Goal: Task Accomplishment & Management: Use online tool/utility

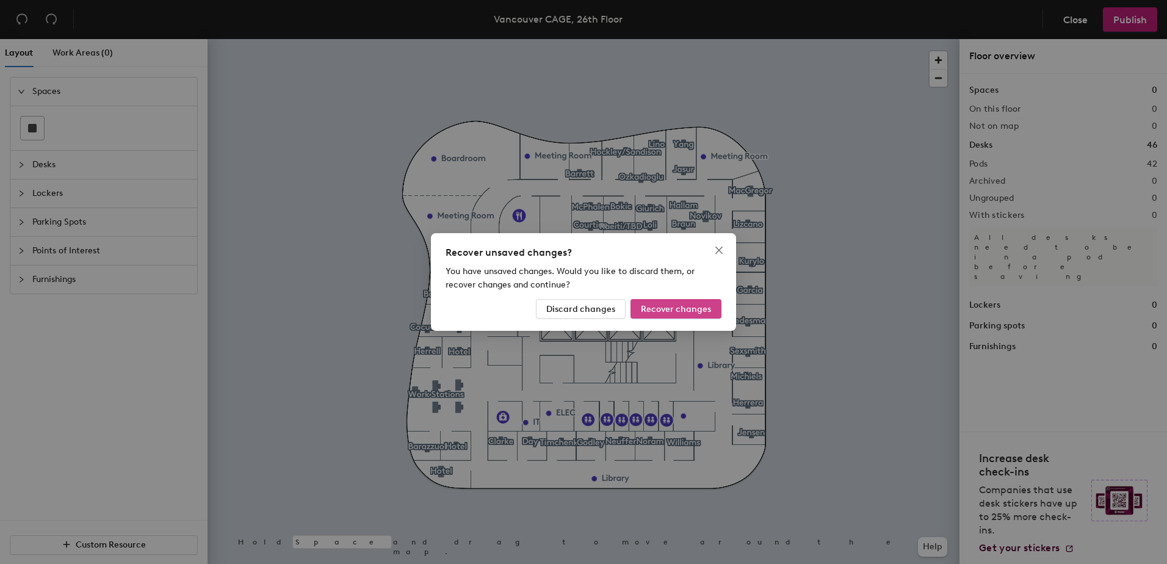
click at [689, 309] on span "Recover changes" at bounding box center [676, 309] width 70 height 10
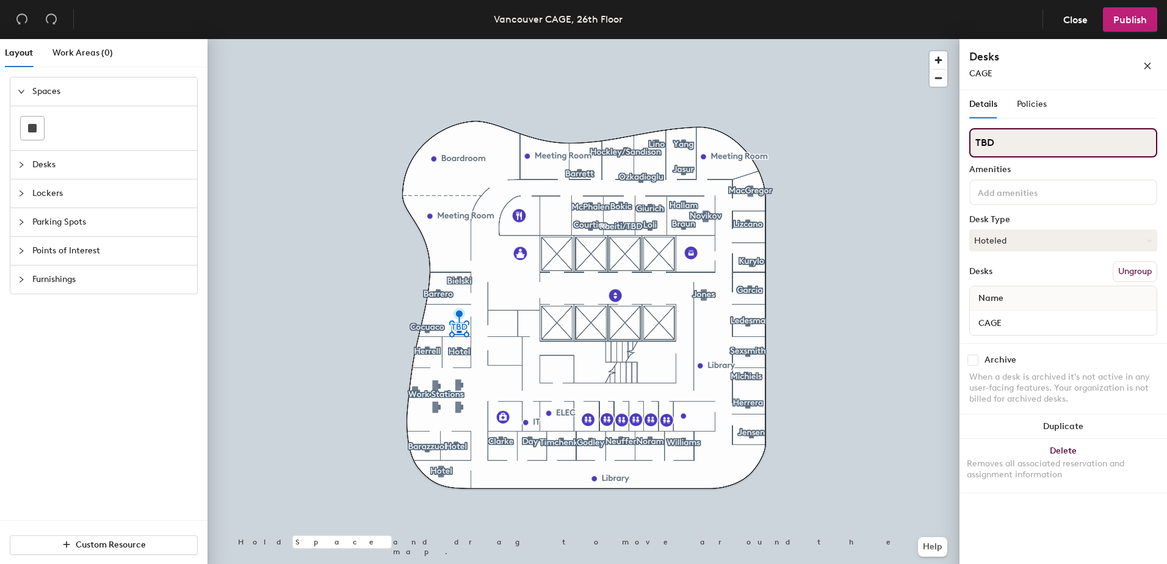
drag, startPoint x: 1014, startPoint y: 142, endPoint x: 971, endPoint y: 140, distance: 42.8
click at [971, 140] on input "TBD" at bounding box center [1064, 142] width 188 height 29
type input "[PERSON_NAME]"
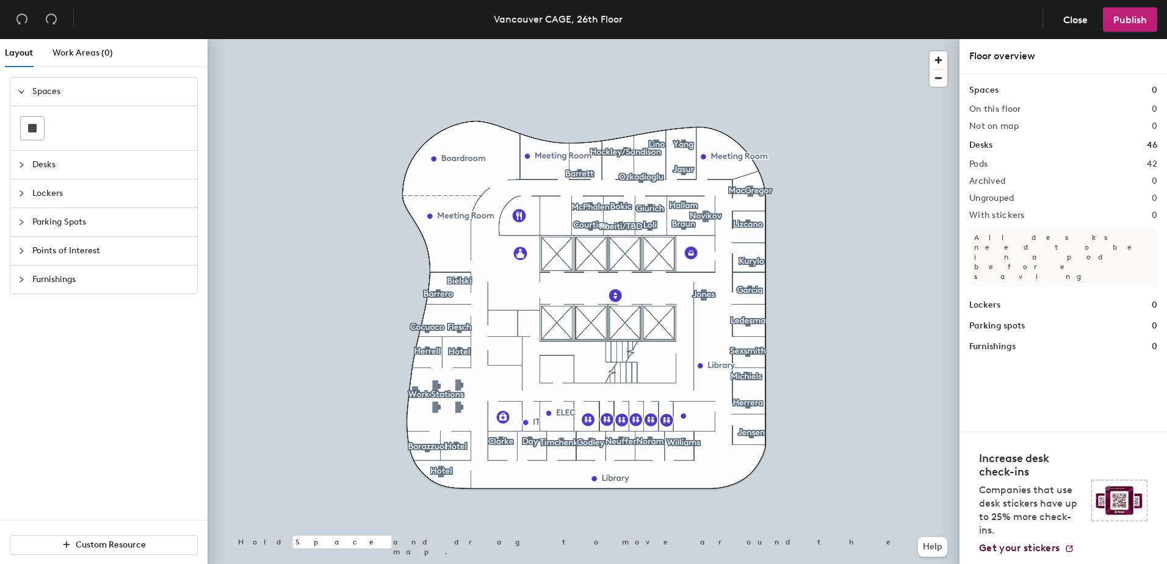
click at [1148, 7] on header "Vancouver CAGE, 26th Floor Close Publish" at bounding box center [583, 19] width 1167 height 39
click at [1137, 16] on span "Publish" at bounding box center [1131, 20] width 34 height 12
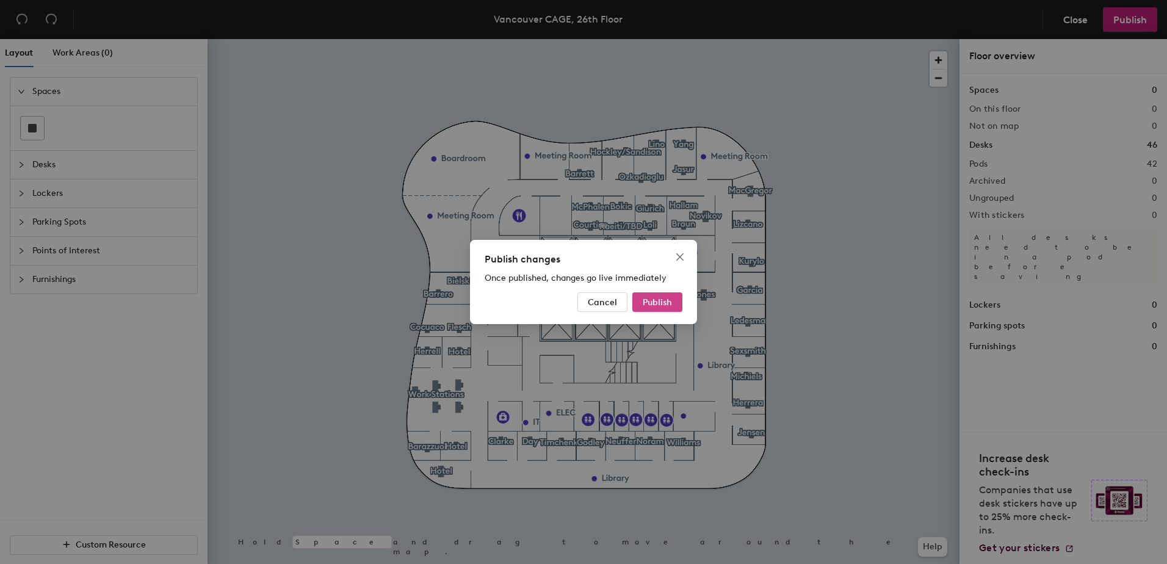
click at [673, 302] on button "Publish" at bounding box center [658, 302] width 50 height 20
